Goal: Use online tool/utility: Use online tool/utility

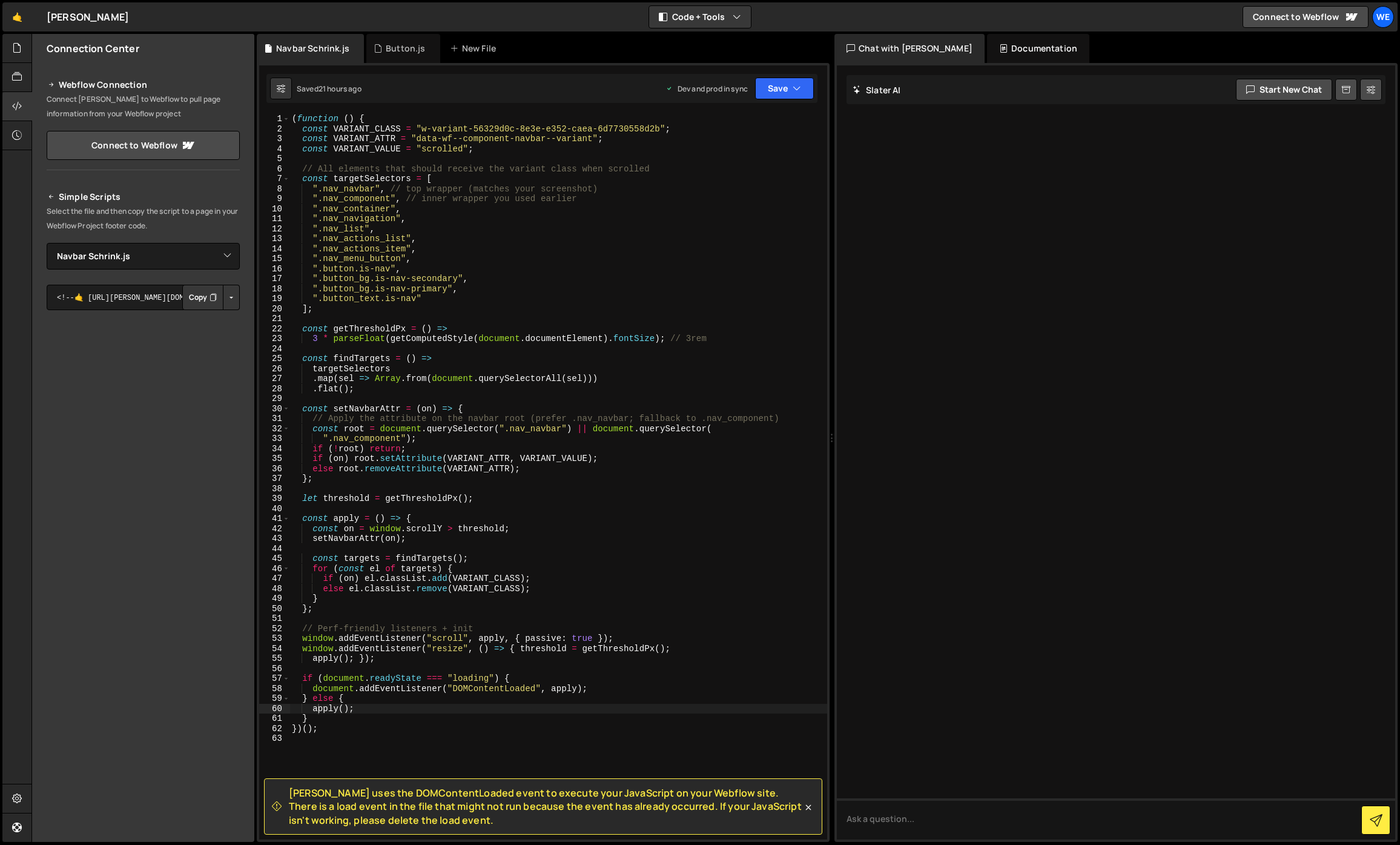
select select "46002"
type textarea "".button_text.is-nav""
drag, startPoint x: 435, startPoint y: 301, endPoint x: 312, endPoint y: 302, distance: 123.0
click at [312, 302] on div "( function ( ) { const VARIANT_CLASS = "w-variant-56329d0c-8e3e-e352-caea-6d773…" at bounding box center [558, 486] width 537 height 745
click at [435, 299] on div "( function ( ) { const VARIANT_CLASS = "w-variant-56329d0c-8e3e-e352-caea-6d773…" at bounding box center [558, 477] width 537 height 726
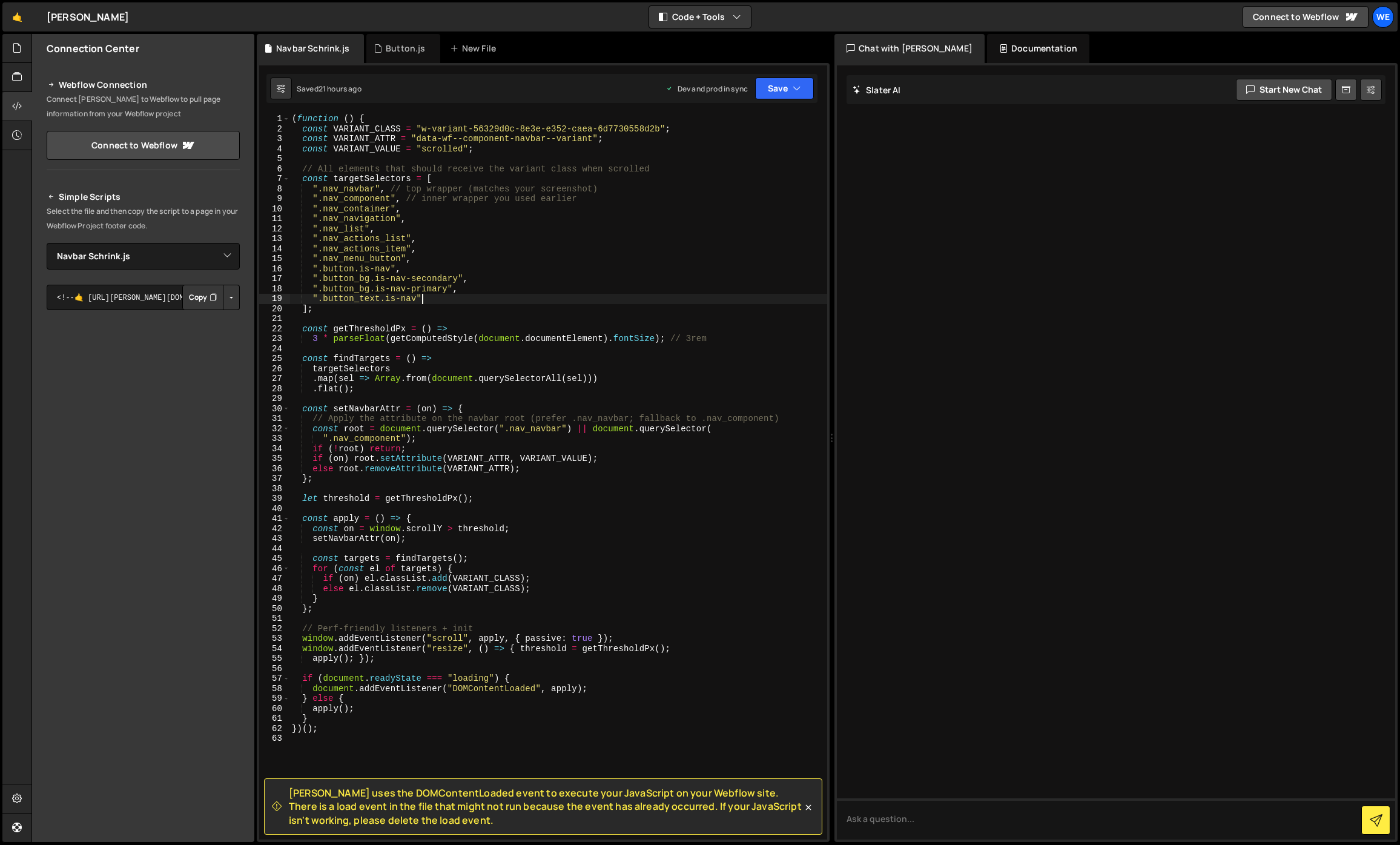
scroll to position [0, 1]
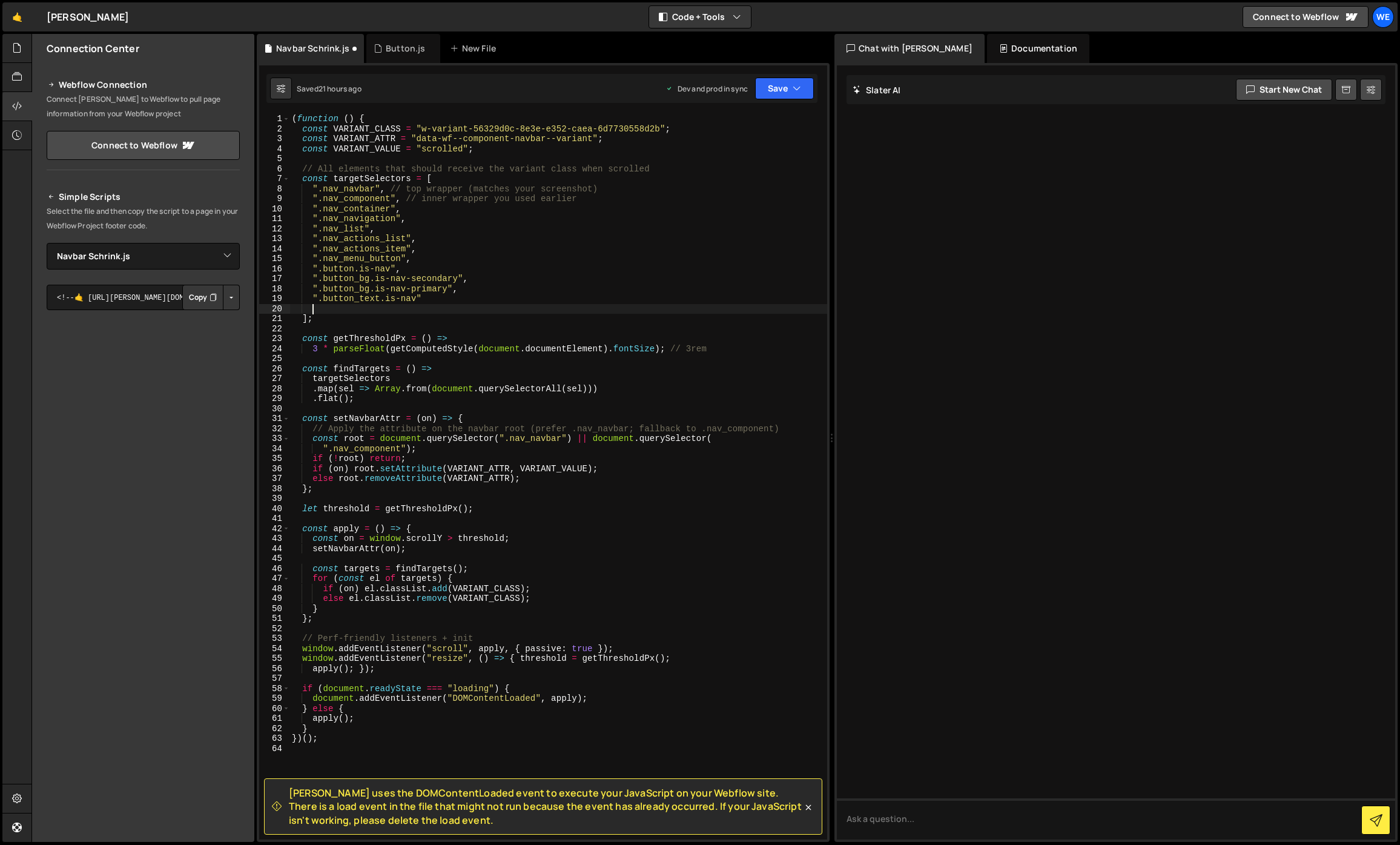
paste textarea "".button_text.is-nav""
drag, startPoint x: 416, startPoint y: 309, endPoint x: 324, endPoint y: 312, distance: 92.0
click at [324, 312] on div "( function ( ) { const VARIANT_CLASS = "w-variant-56329d0c-8e3e-e352-caea-6d773…" at bounding box center [558, 486] width 537 height 745
click at [775, 89] on button "Save" at bounding box center [784, 88] width 59 height 22
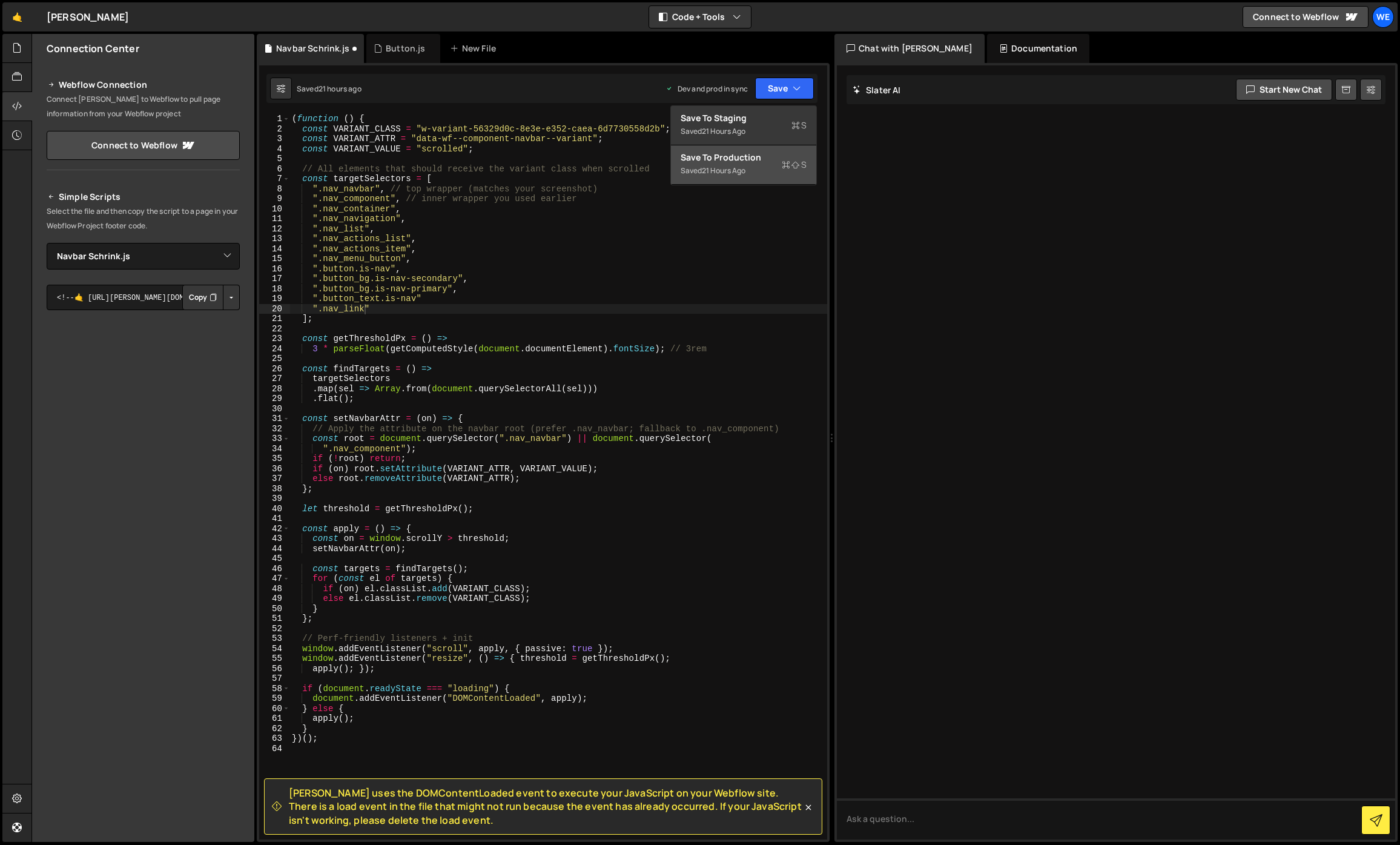
click at [728, 164] on div "Saved 21 hours ago" at bounding box center [743, 171] width 126 height 15
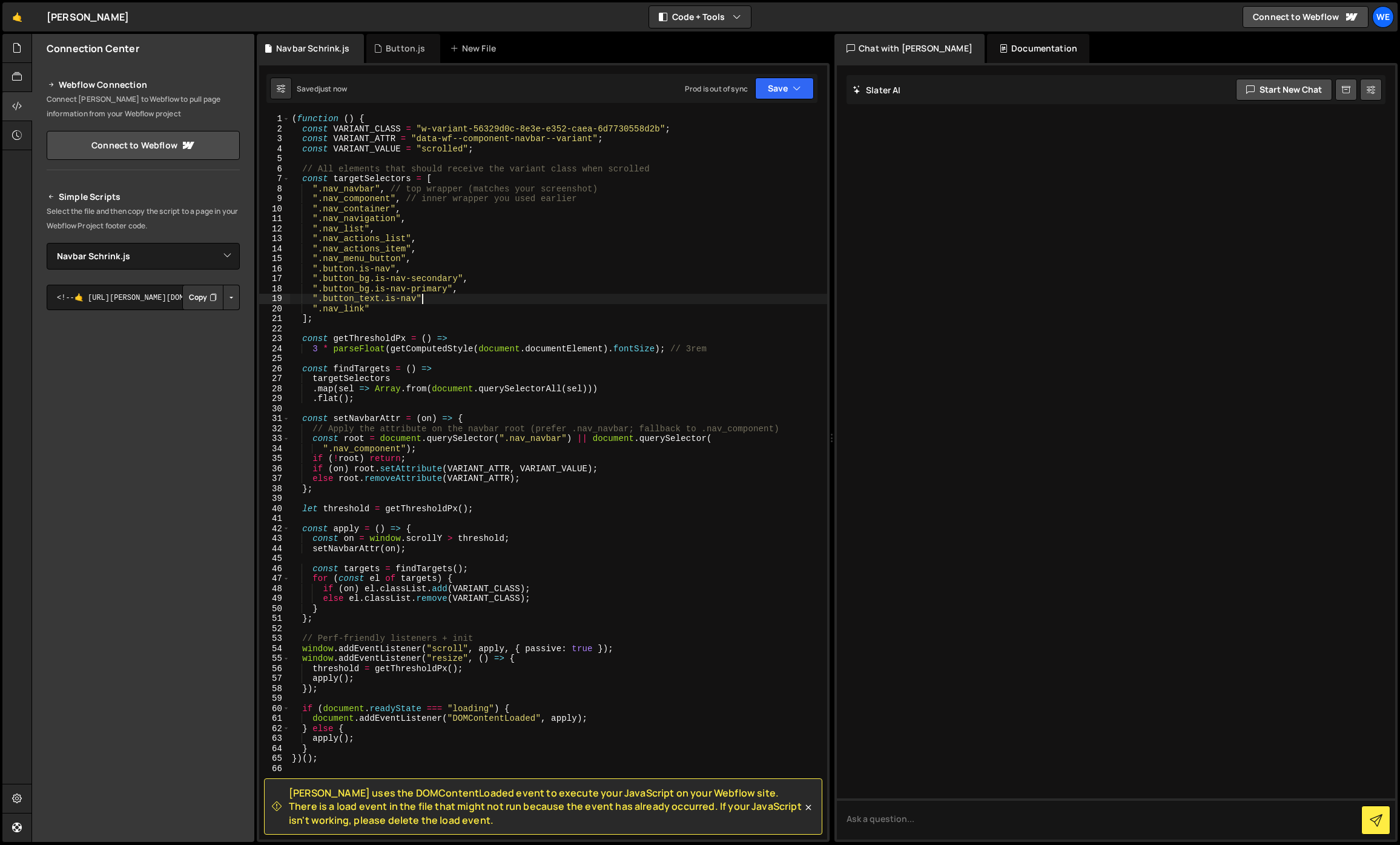
click at [431, 303] on div "( function ( ) { const VARIANT_CLASS = "w-variant-56329d0c-8e3e-e352-caea-6d773…" at bounding box center [558, 486] width 537 height 745
type textarea "".button_text.is-nav","
click at [775, 91] on button "Save" at bounding box center [784, 88] width 59 height 22
click at [743, 150] on button "Save to Production S Saved 21 hours ago" at bounding box center [743, 165] width 146 height 39
